Goal: Transaction & Acquisition: Subscribe to service/newsletter

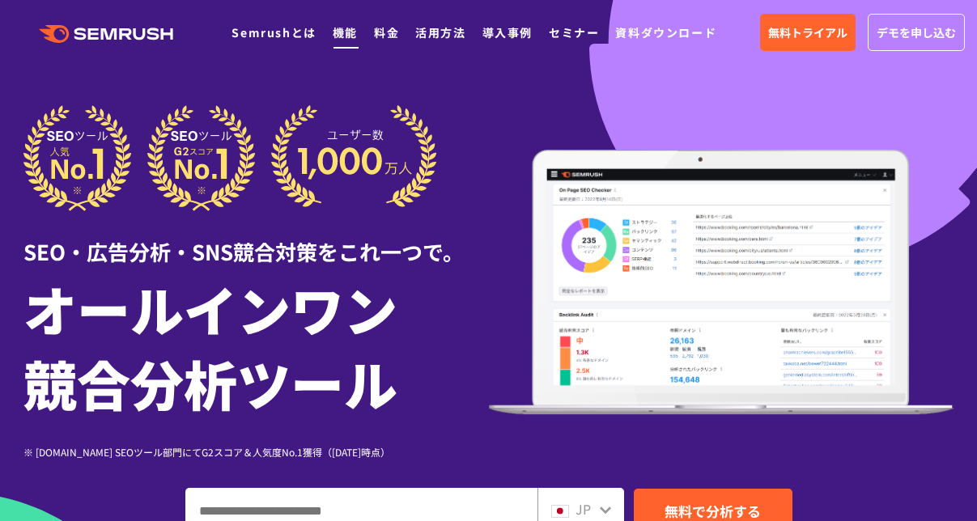
click at [355, 31] on link "機能" at bounding box center [345, 32] width 25 height 16
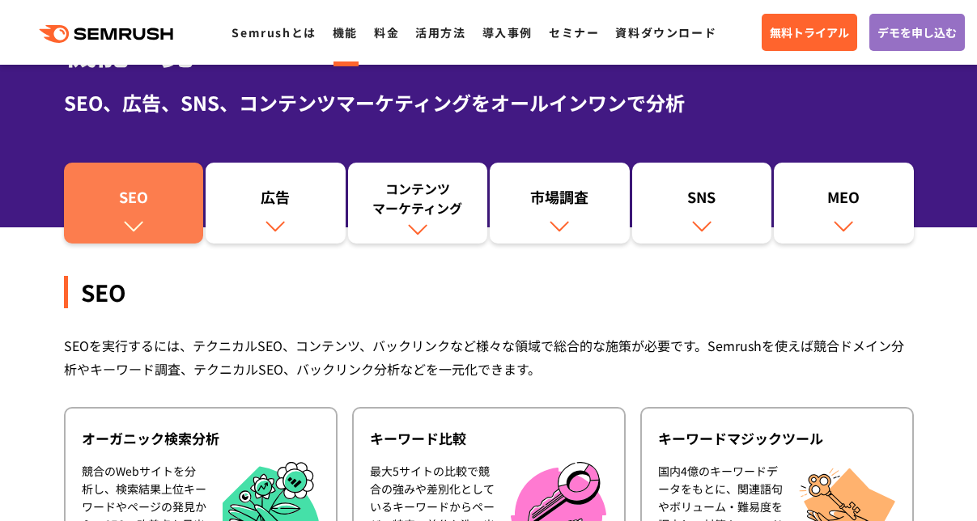
click at [147, 199] on div "SEO" at bounding box center [134, 201] width 124 height 28
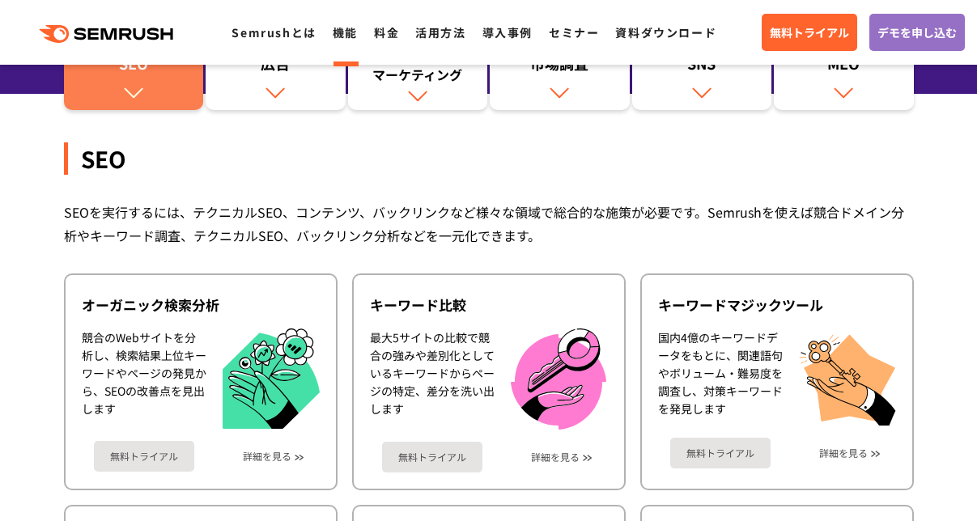
scroll to position [361, 0]
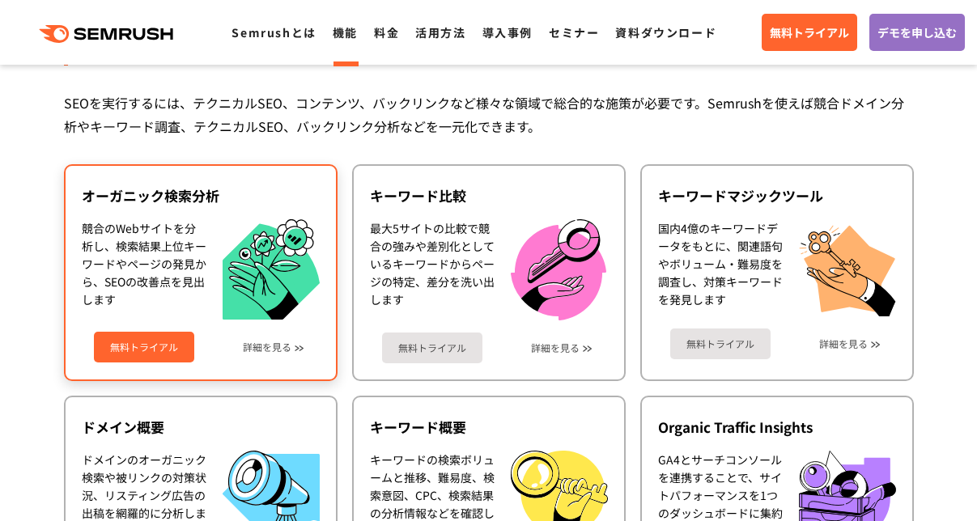
click at [280, 355] on div "無料トライアル 詳細を見る" at bounding box center [201, 341] width 238 height 43
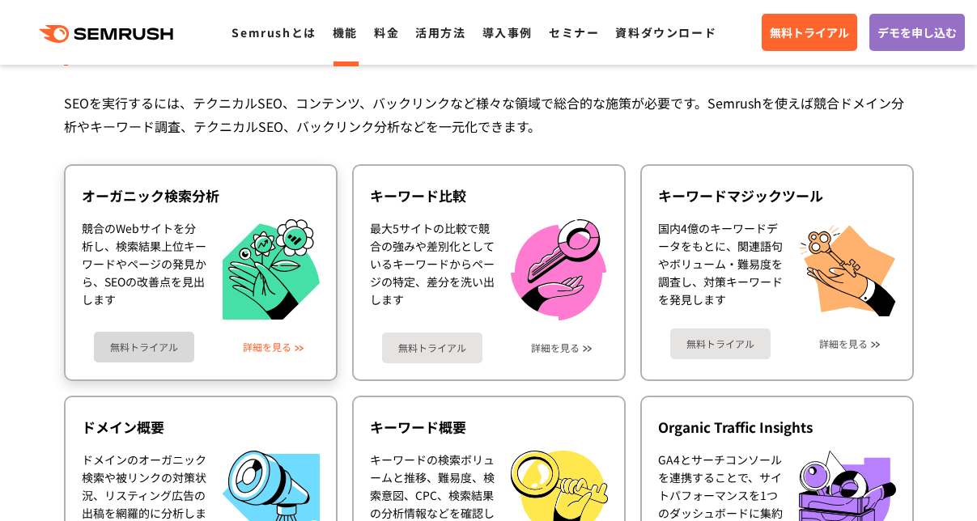
click at [281, 346] on link "詳細を見る" at bounding box center [267, 347] width 49 height 11
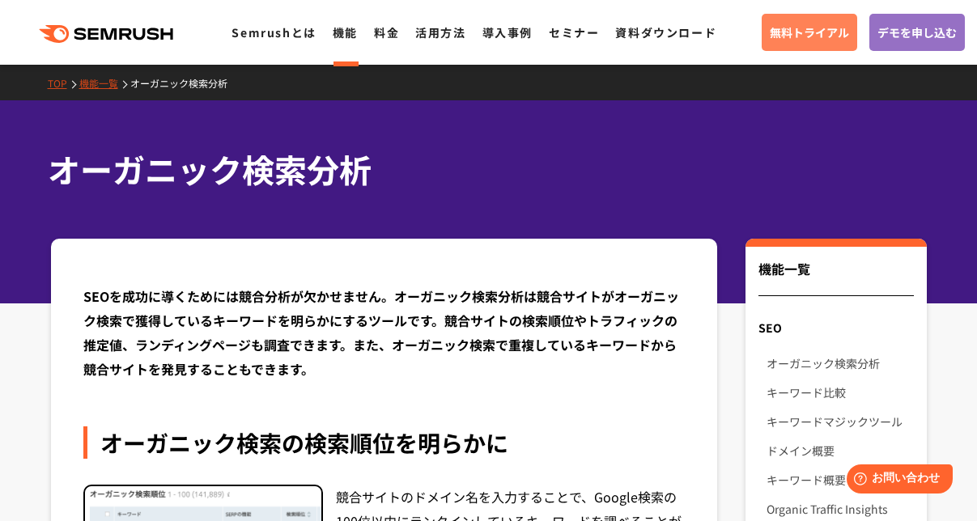
click at [805, 48] on link "無料トライアル" at bounding box center [810, 32] width 96 height 37
click at [383, 35] on link "料金" at bounding box center [386, 32] width 25 height 16
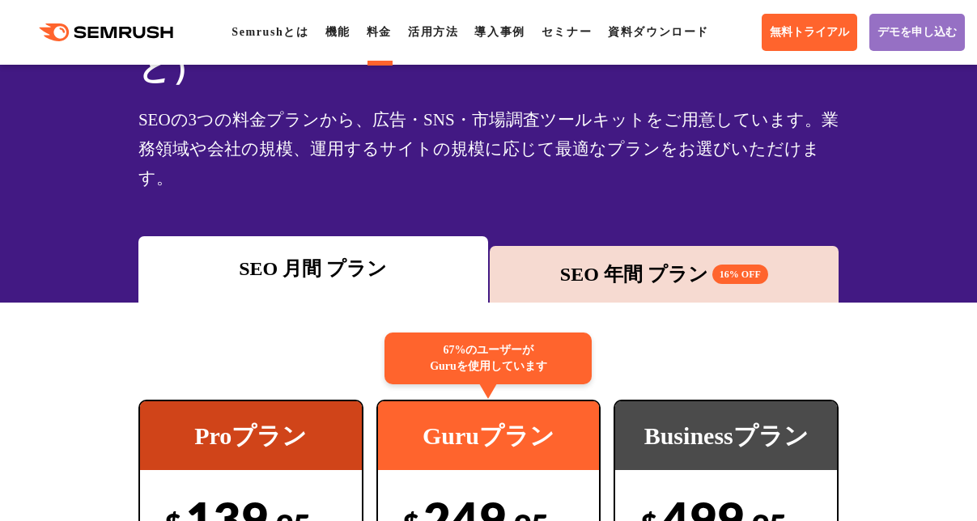
scroll to position [184, 0]
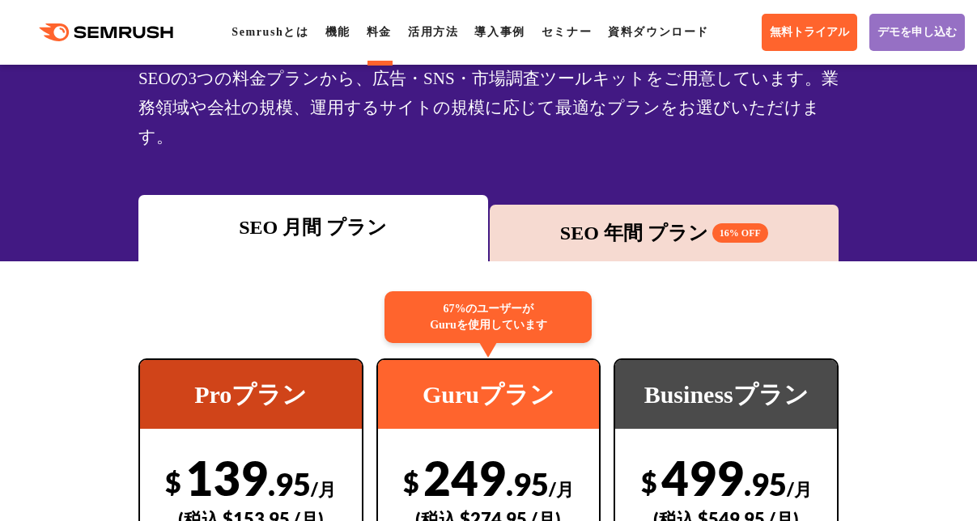
click at [656, 205] on div "SEO 年間 プラン 16% OFF" at bounding box center [665, 233] width 350 height 57
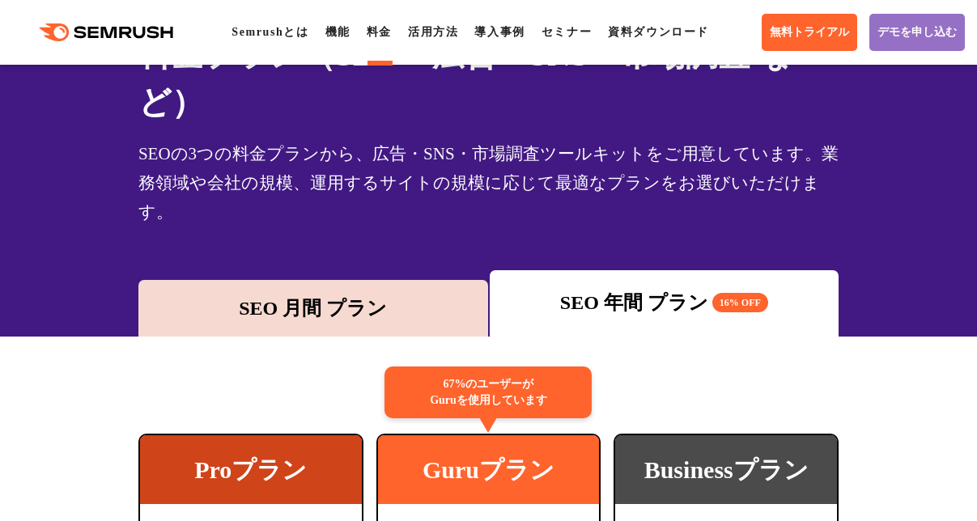
scroll to position [100, 0]
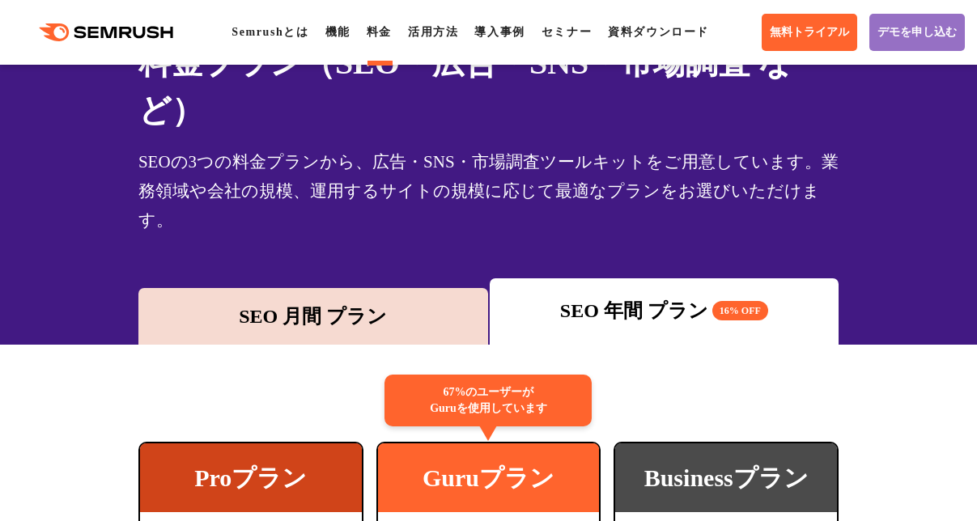
click at [330, 302] on div "SEO 月間 プラン" at bounding box center [314, 316] width 334 height 29
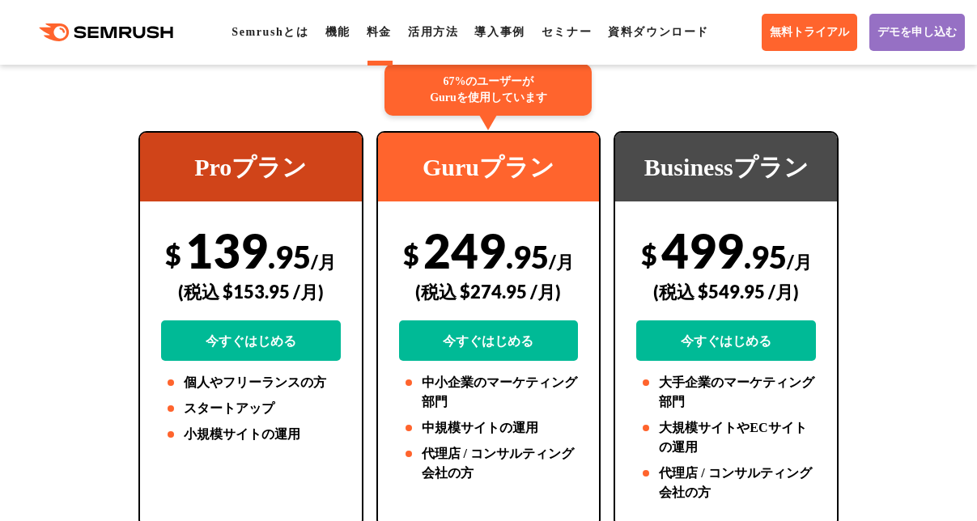
scroll to position [440, 0]
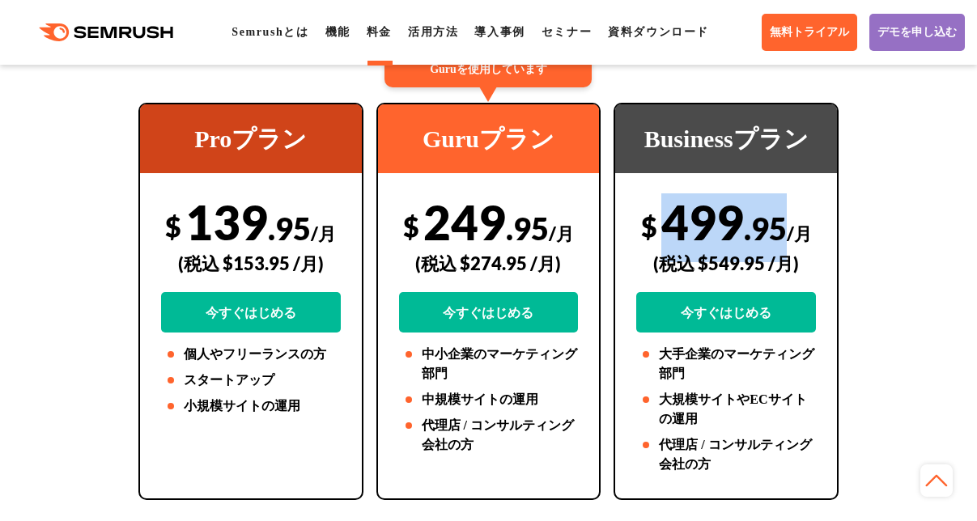
drag, startPoint x: 785, startPoint y: 200, endPoint x: 670, endPoint y: 200, distance: 115.0
click at [670, 201] on div "$ 499 .95 /月 (税込 $549.95 /月) 今すぐはじめる" at bounding box center [726, 263] width 180 height 139
copy div "499 .95"
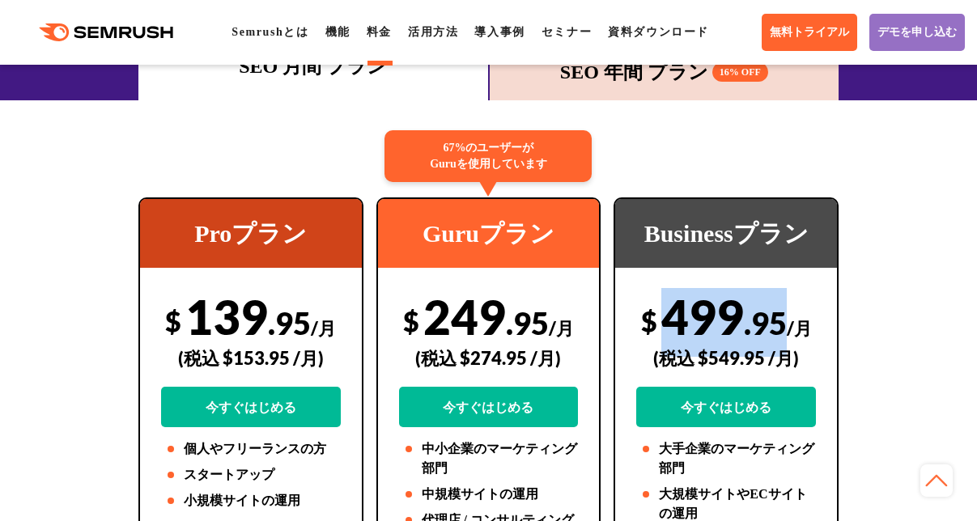
scroll to position [244, 0]
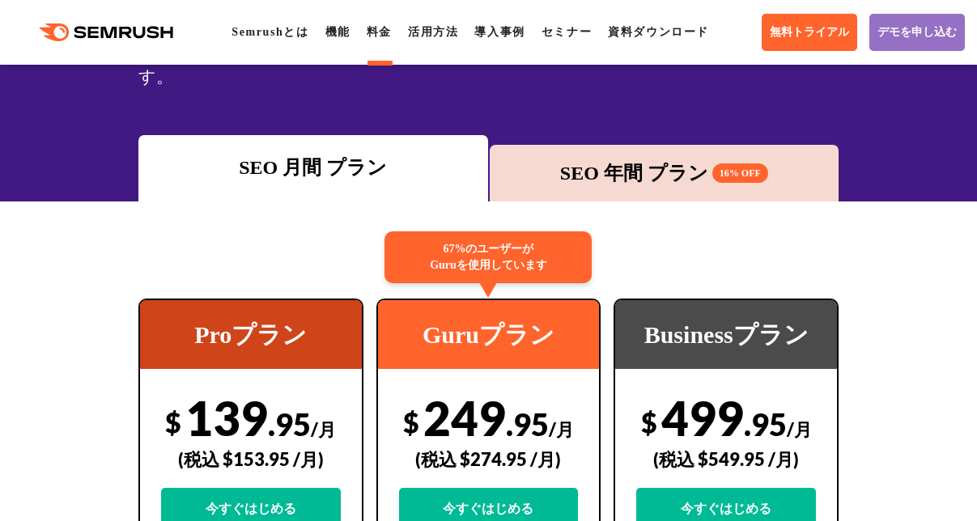
click at [643, 159] on div "SEO 年間 プラン 16% OFF" at bounding box center [665, 173] width 350 height 57
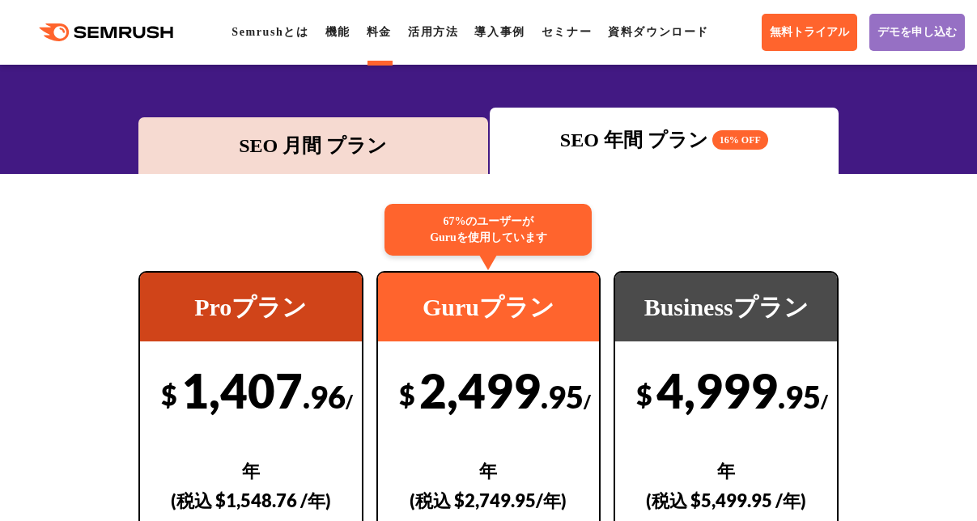
scroll to position [293, 0]
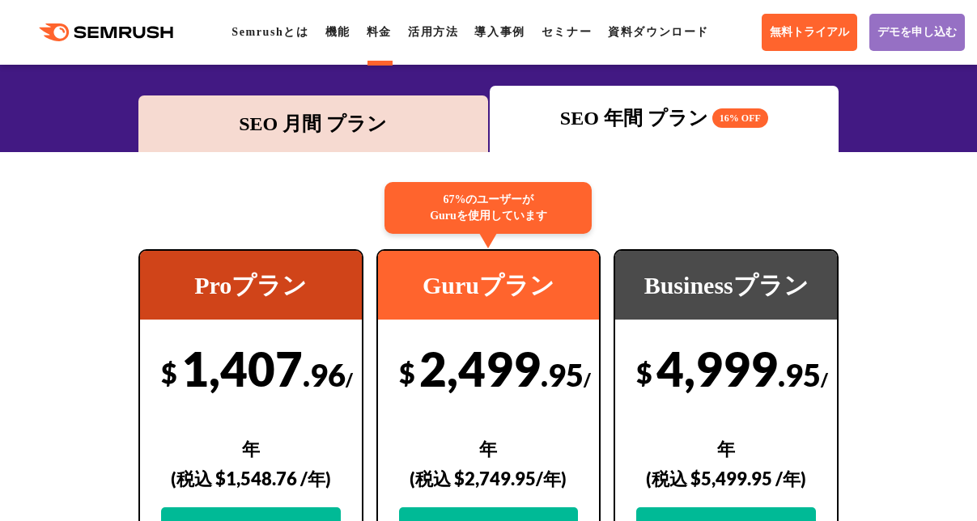
click at [365, 109] on div "SEO 月間 プラン" at bounding box center [314, 123] width 334 height 29
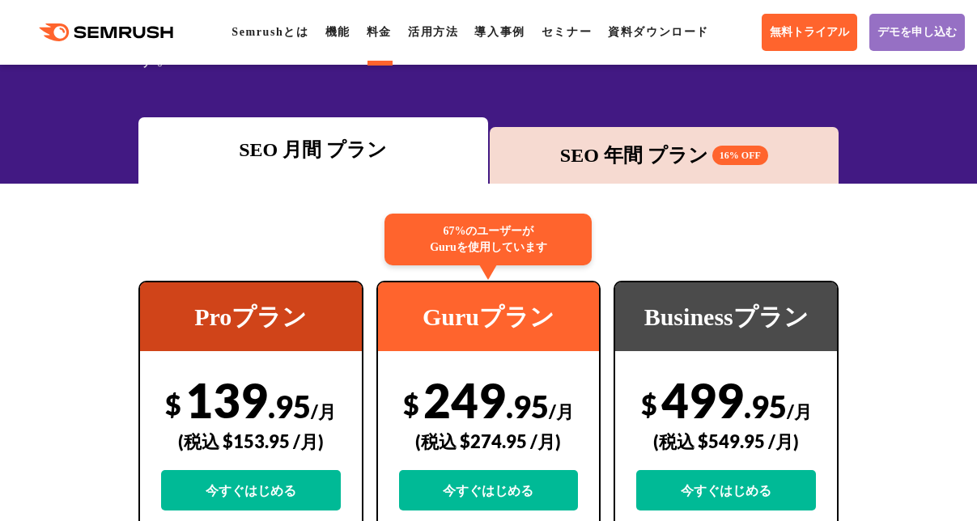
scroll to position [263, 0]
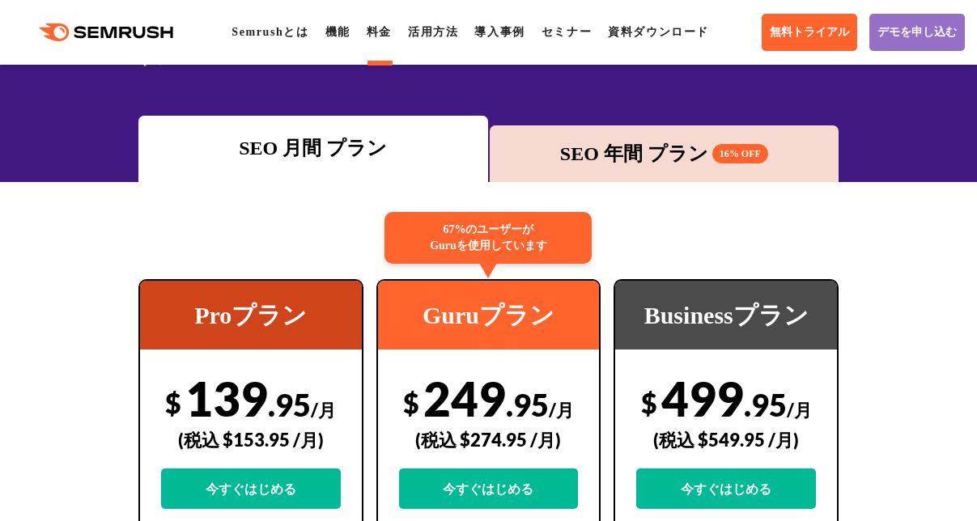
click at [657, 139] on div "SEO 年間 プラン 16% OFF" at bounding box center [665, 153] width 334 height 29
